Goal: Find specific page/section: Find specific page/section

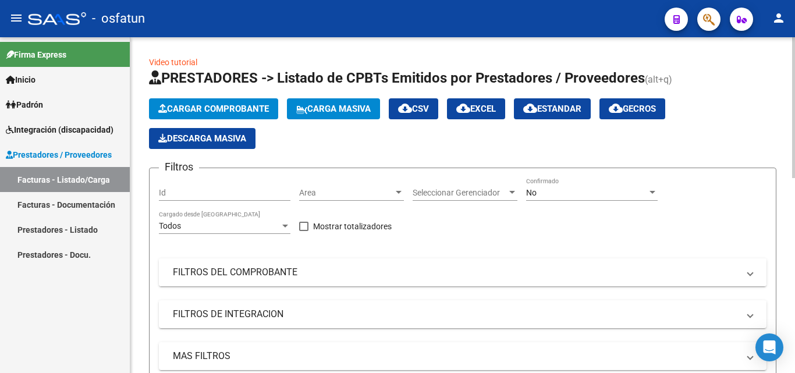
scroll to position [58, 0]
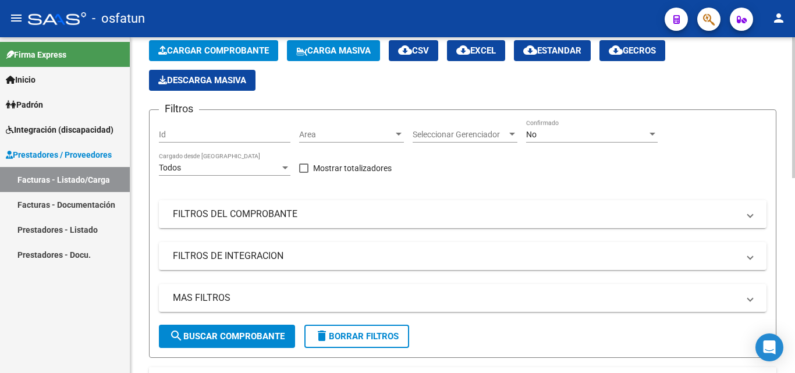
click at [274, 213] on mat-panel-title "FILTROS DEL COMPROBANTE" at bounding box center [455, 214] width 565 height 13
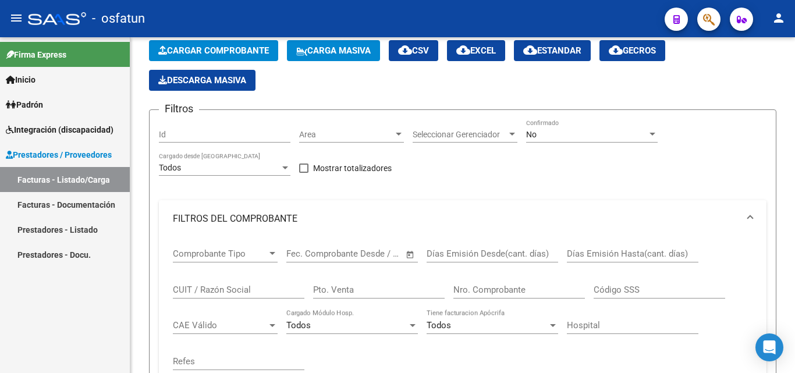
click at [84, 229] on link "Prestadores - Listado" at bounding box center [65, 229] width 130 height 25
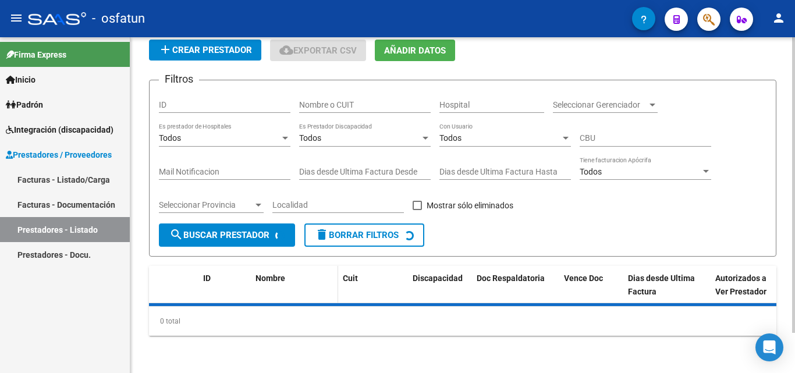
scroll to position [58, 0]
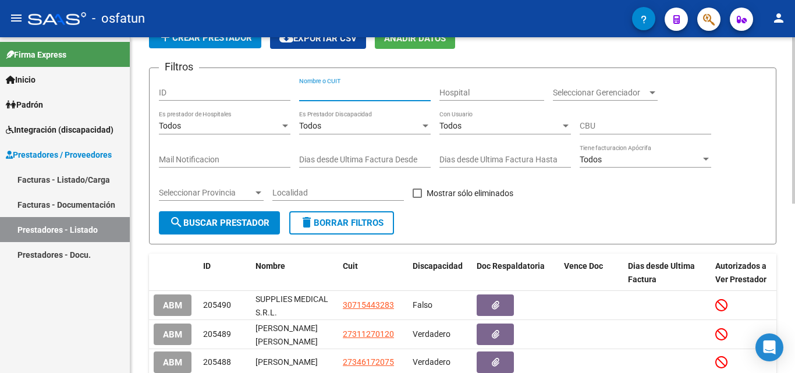
click at [343, 92] on input "Nombre o CUIT" at bounding box center [364, 93] width 131 height 10
type input "r"
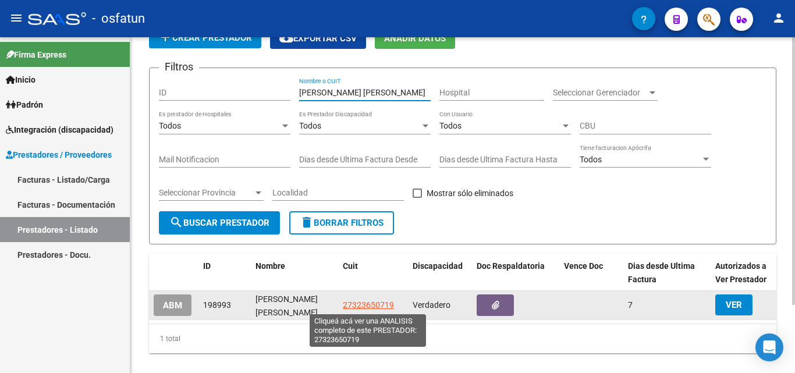
click at [362, 309] on span "27323650719" at bounding box center [368, 304] width 51 height 9
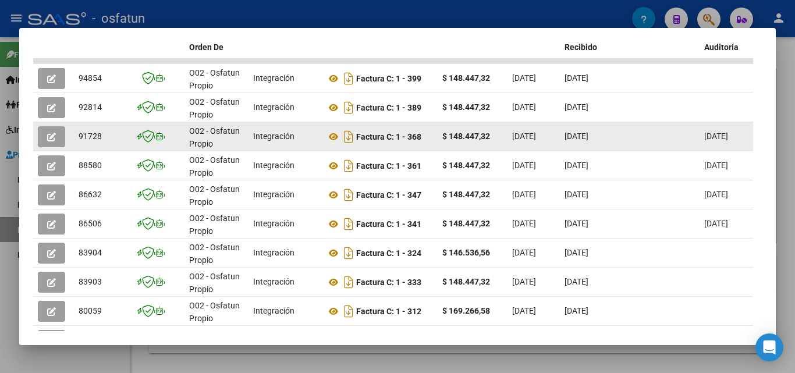
scroll to position [318, 0]
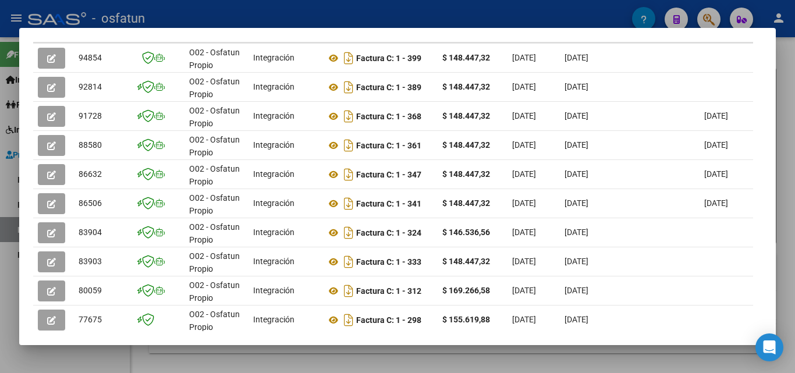
click at [781, 72] on div at bounding box center [397, 186] width 795 height 373
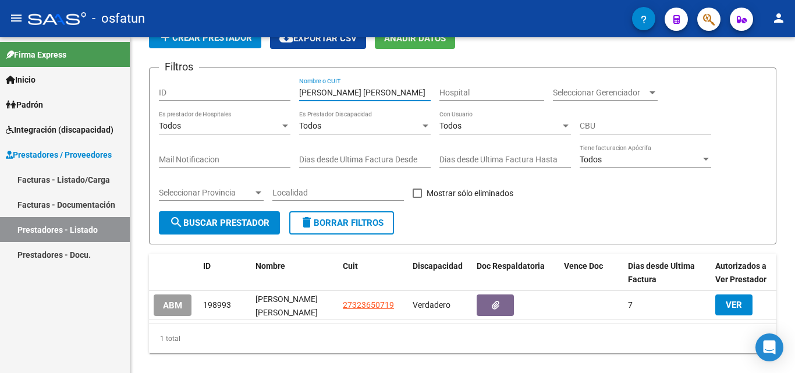
drag, startPoint x: 390, startPoint y: 92, endPoint x: 104, endPoint y: 91, distance: 286.2
click at [105, 92] on mat-sidenav-container "Firma Express Inicio Calendario SSS Instructivos Contacto OS Padrón Análisis Af…" at bounding box center [397, 205] width 795 height 336
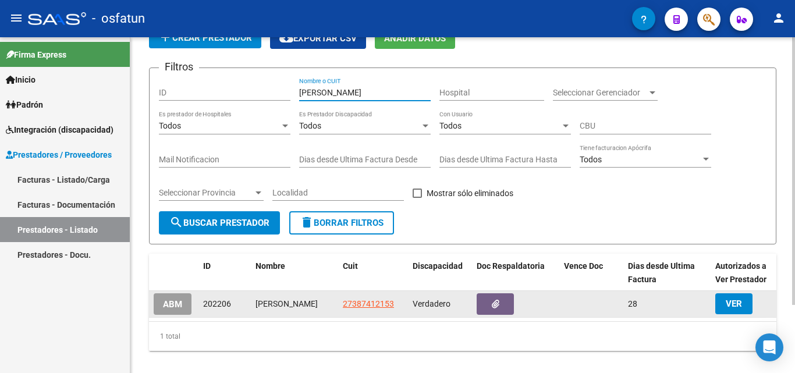
type input "[PERSON_NAME]"
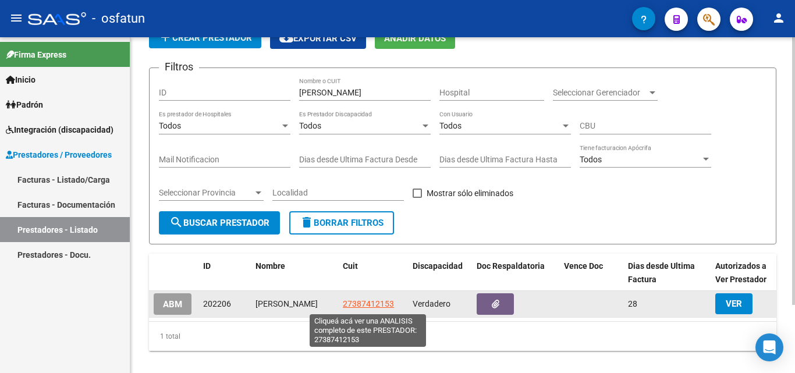
click at [379, 308] on span "27387412153" at bounding box center [368, 303] width 51 height 9
type textarea "27387412153"
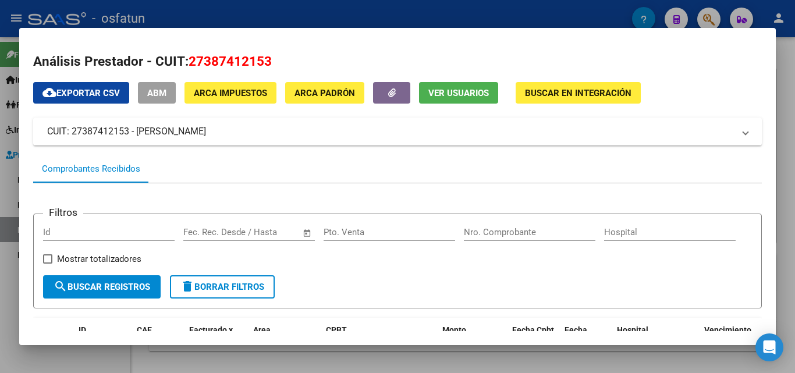
scroll to position [0, 0]
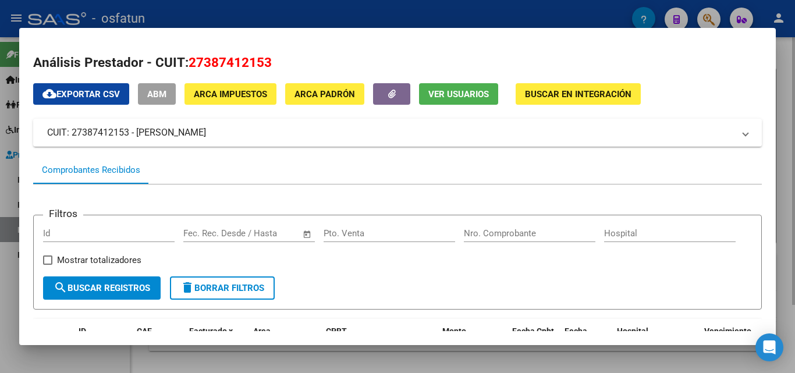
click at [788, 57] on div at bounding box center [397, 186] width 795 height 373
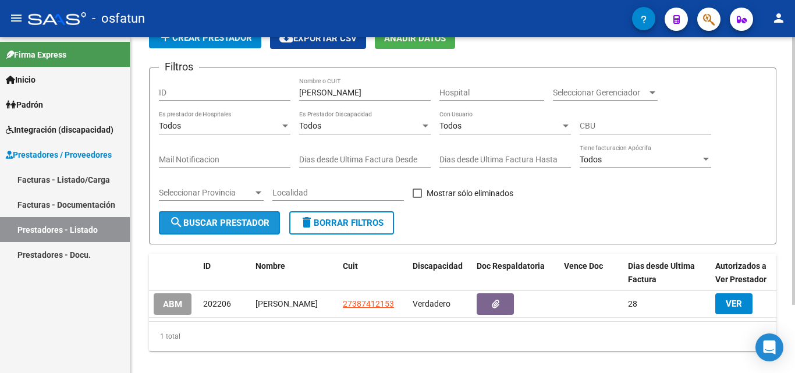
click at [233, 215] on button "search Buscar Prestador" at bounding box center [219, 222] width 121 height 23
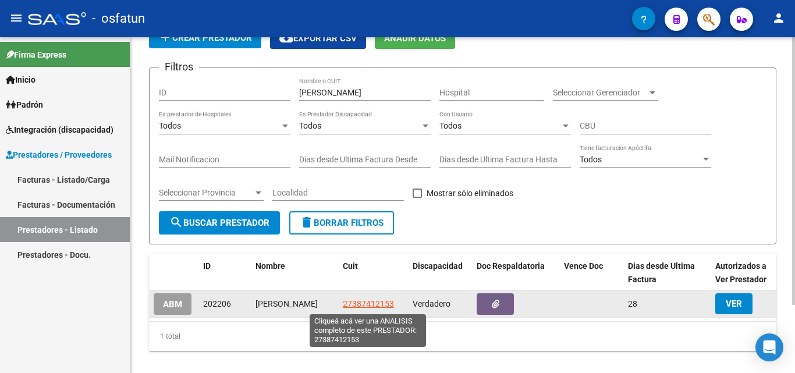
click at [366, 303] on span "27387412153" at bounding box center [368, 303] width 51 height 9
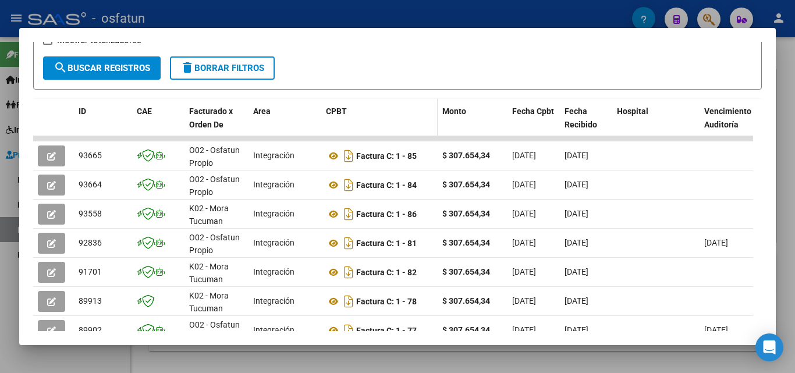
scroll to position [286, 0]
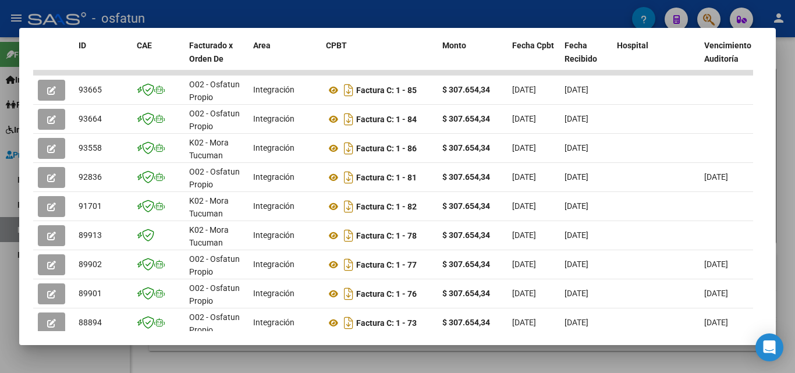
click at [790, 102] on div at bounding box center [397, 186] width 795 height 373
